Goal: Task Accomplishment & Management: Manage account settings

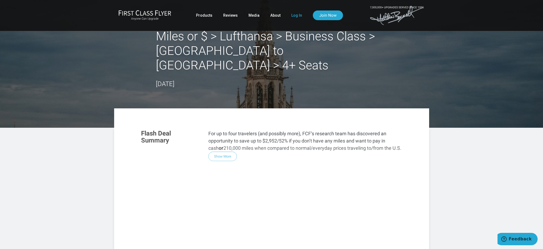
click at [292, 15] on link "Log In" at bounding box center [296, 15] width 11 height 10
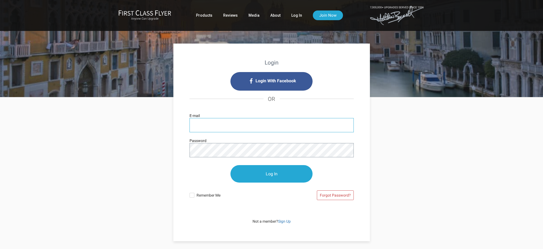
click at [238, 123] on input "E-mail" at bounding box center [271, 125] width 164 height 14
click at [345, 125] on input "E-mail" at bounding box center [271, 125] width 164 height 14
click at [208, 125] on input "E-mail" at bounding box center [271, 125] width 164 height 14
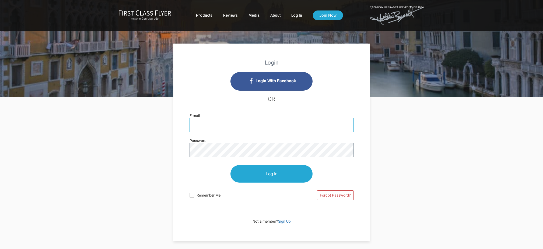
click at [218, 126] on input "E-mail" at bounding box center [271, 125] width 164 height 14
click at [206, 125] on input "E-mail" at bounding box center [271, 125] width 164 height 14
paste input "pam.carey@tx.rr.com"
type input "pam.carey@tx.rr.com"
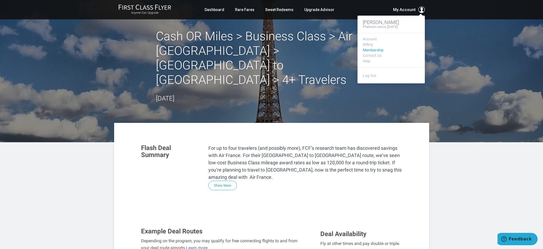
click at [374, 48] on link "Membership" at bounding box center [391, 50] width 56 height 4
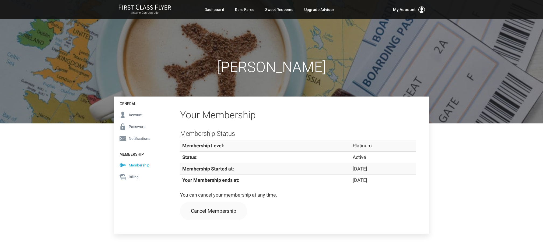
click at [137, 176] on span "Billing" at bounding box center [134, 177] width 10 height 6
click at [137, 115] on span "Account" at bounding box center [136, 115] width 14 height 6
